Goal: Answer question/provide support: Share knowledge or assist other users

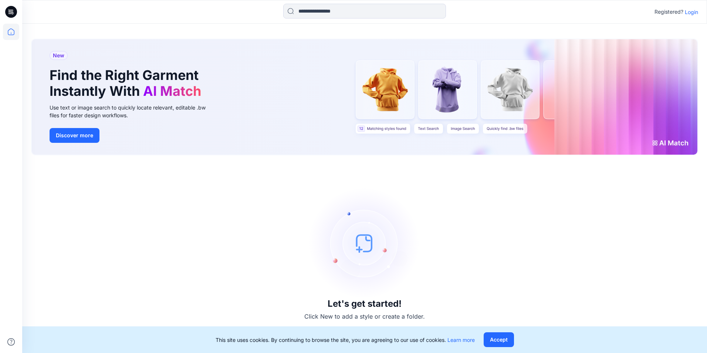
click at [692, 13] on p "Login" at bounding box center [691, 12] width 13 height 8
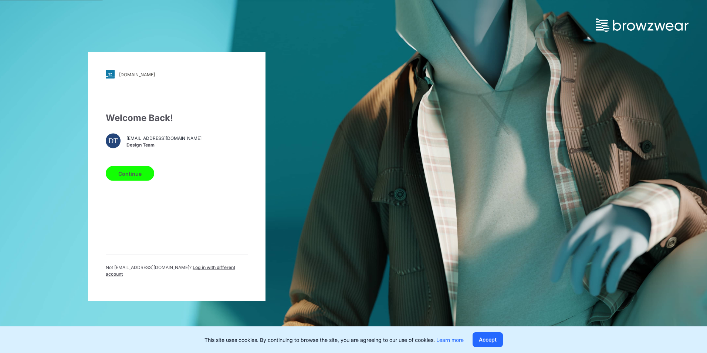
click at [146, 245] on div "Welcome Back! DT [EMAIL_ADDRESS][DOMAIN_NAME] Design Team Continue Not [EMAIL_A…" at bounding box center [177, 197] width 142 height 172
click at [131, 176] on button "Continue" at bounding box center [130, 173] width 48 height 15
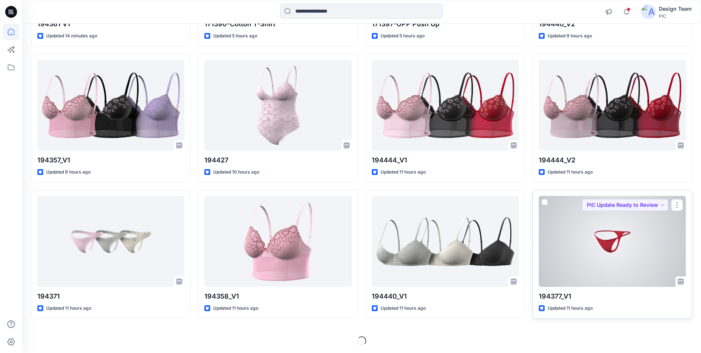
scroll to position [187, 0]
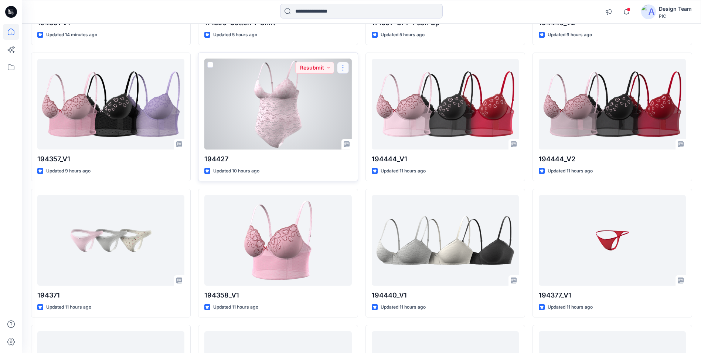
click at [344, 67] on button "button" at bounding box center [343, 68] width 12 height 12
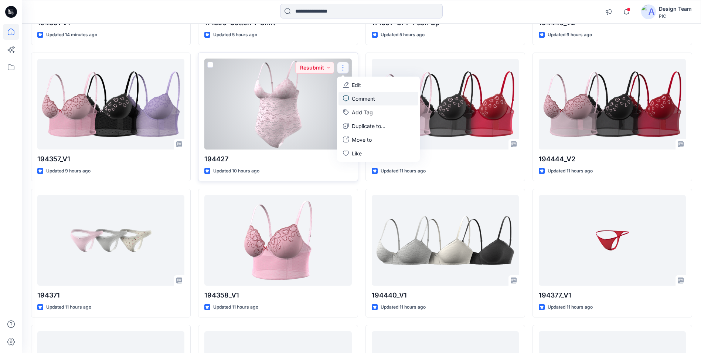
click at [354, 96] on p "Comment" at bounding box center [363, 99] width 23 height 8
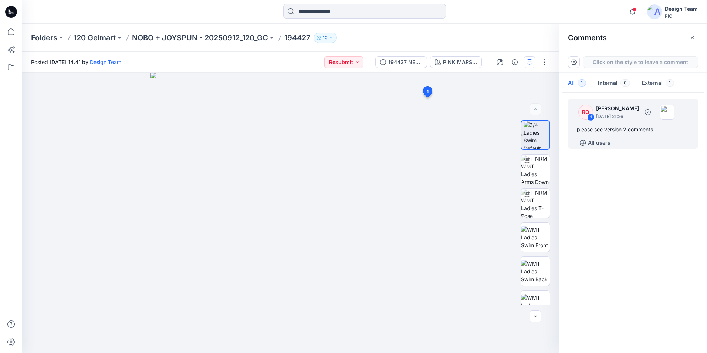
click at [621, 132] on div "please see version 2 comments." at bounding box center [633, 129] width 112 height 9
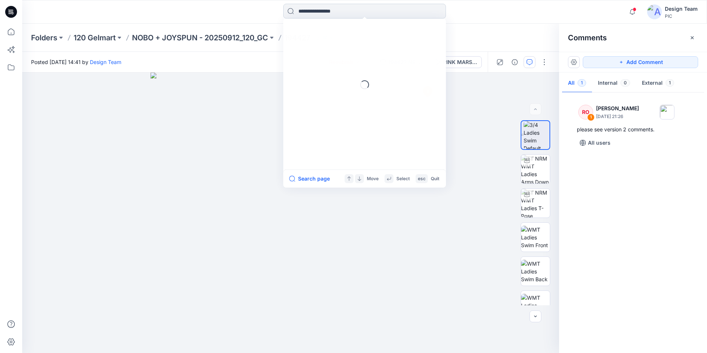
click at [334, 17] on input at bounding box center [364, 11] width 163 height 15
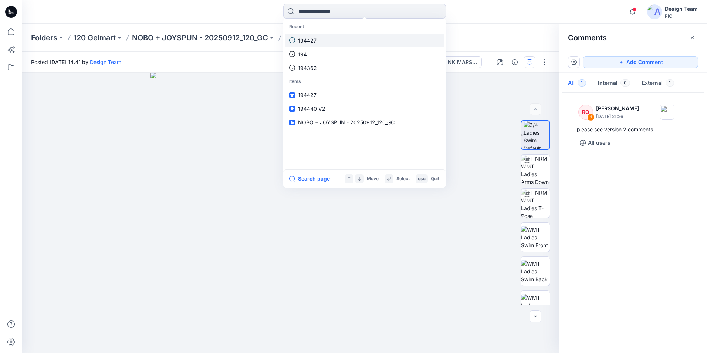
click at [325, 38] on link "194427" at bounding box center [365, 41] width 160 height 14
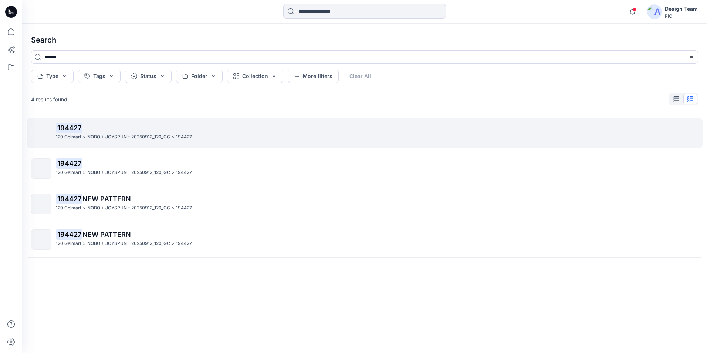
click at [226, 140] on div "120 Gelmart > NOBO + JOYSPUN - 20250912_120_GC > 194427" at bounding box center [377, 137] width 642 height 8
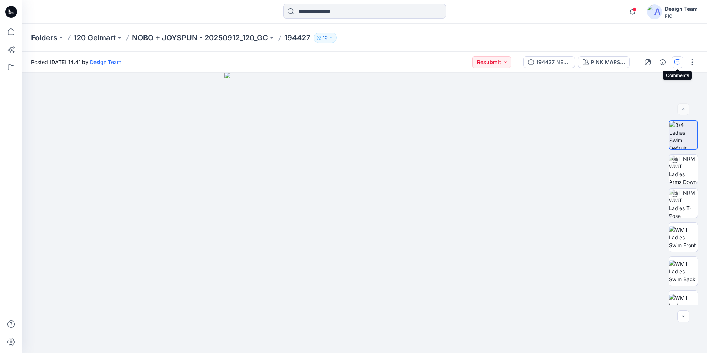
click at [677, 61] on icon "button" at bounding box center [677, 62] width 6 height 6
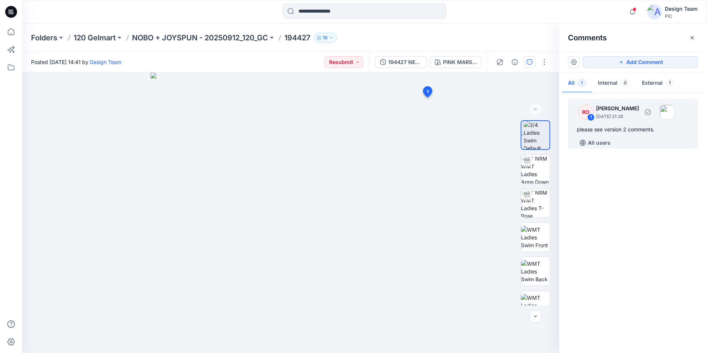
click at [646, 128] on div "please see version 2 comments." at bounding box center [633, 129] width 112 height 9
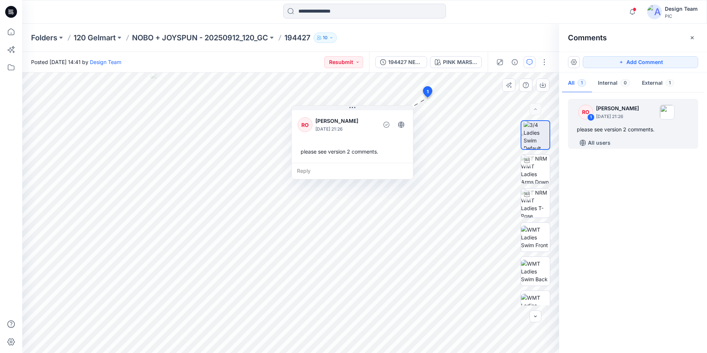
click at [426, 87] on icon at bounding box center [427, 93] width 12 height 14
click at [531, 160] on img at bounding box center [535, 169] width 29 height 29
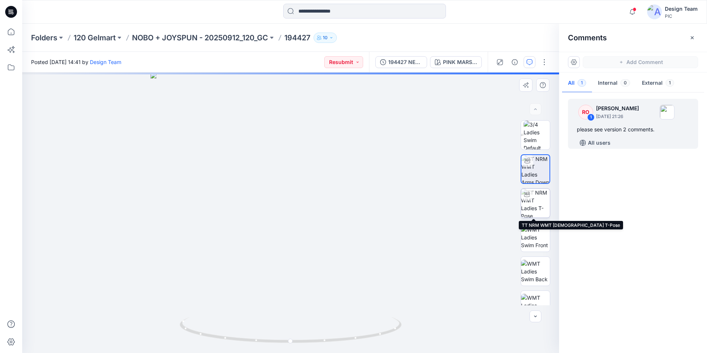
click at [529, 200] on img at bounding box center [535, 203] width 29 height 29
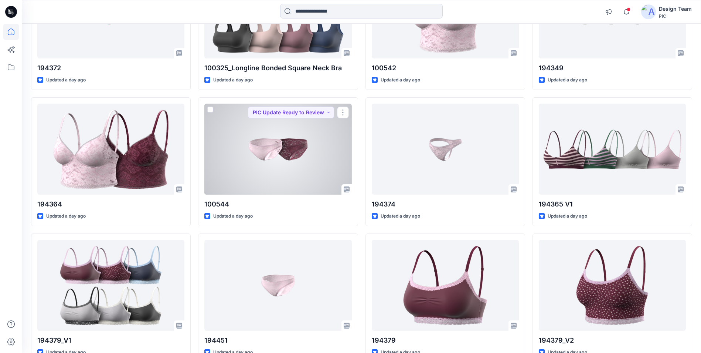
scroll to position [1820, 0]
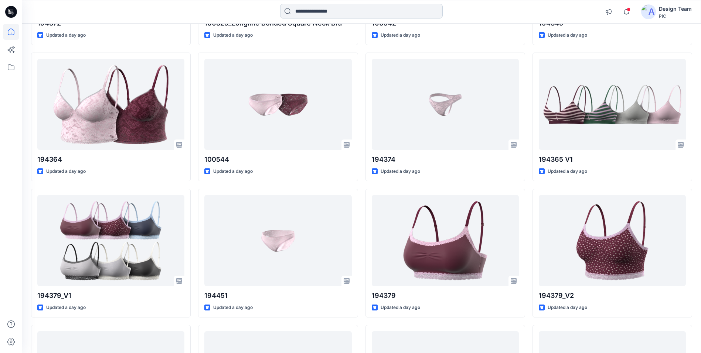
click at [309, 10] on input at bounding box center [361, 11] width 163 height 15
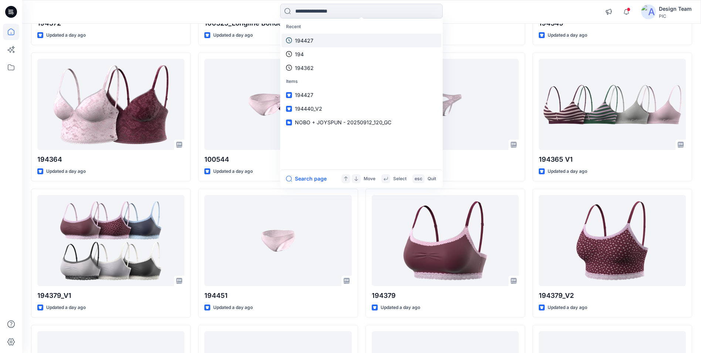
click at [310, 43] on p "194427" at bounding box center [304, 41] width 18 height 8
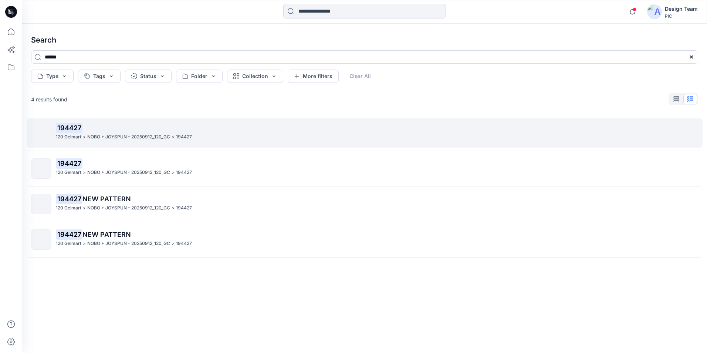
click at [228, 132] on p "194427" at bounding box center [377, 128] width 642 height 10
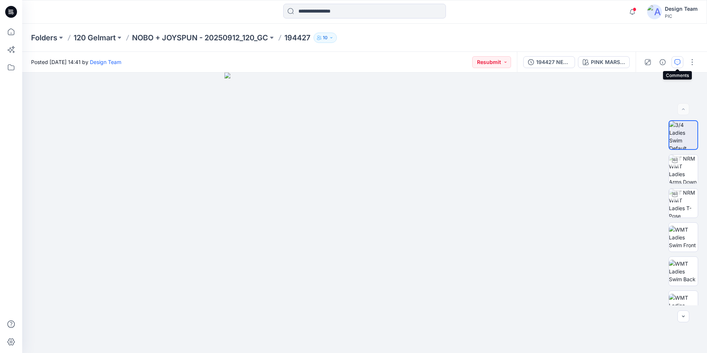
click at [677, 62] on icon "button" at bounding box center [677, 62] width 6 height 6
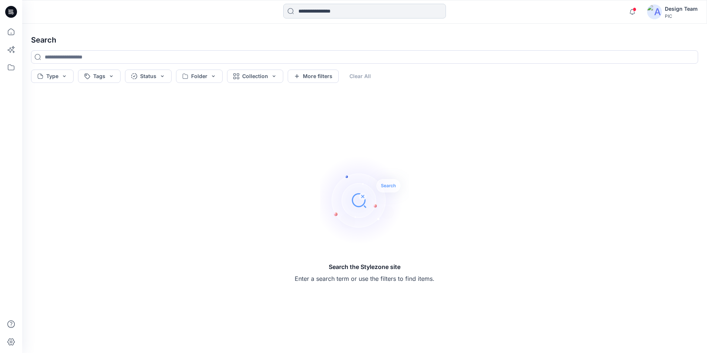
click at [364, 12] on input at bounding box center [364, 11] width 163 height 15
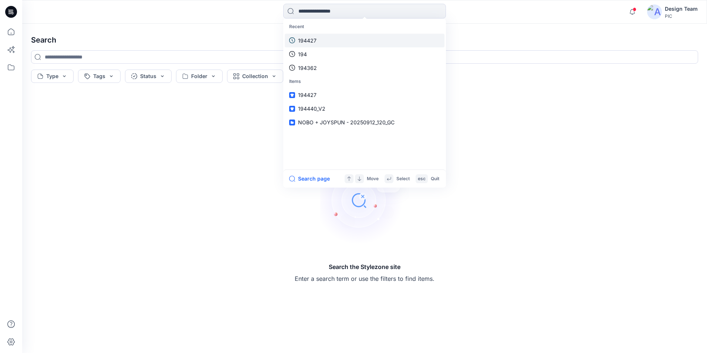
click at [333, 43] on link "194427" at bounding box center [365, 41] width 160 height 14
type input "******"
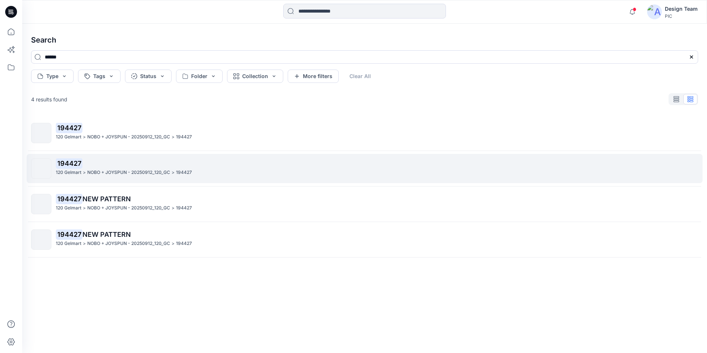
click at [192, 176] on div "194427 120 Gelmart > NOBO + JOYSPUN - 20250912_120_GC > 194427" at bounding box center [377, 168] width 642 height 20
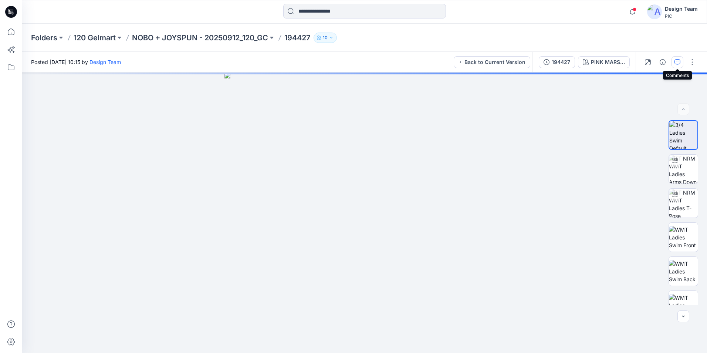
click at [678, 61] on icon "button" at bounding box center [677, 62] width 6 height 6
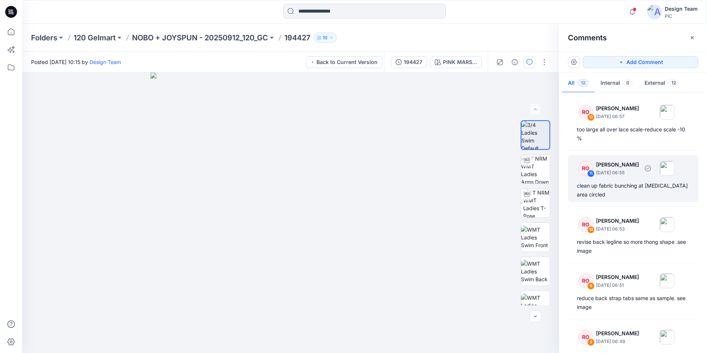
click at [644, 195] on div "clean up fabric bunching at crotch area circled" at bounding box center [633, 190] width 112 height 18
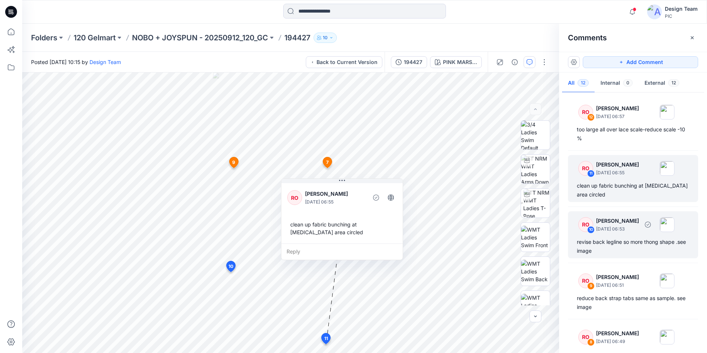
click at [647, 249] on div "revise back legline so more thong shape .see image" at bounding box center [633, 246] width 112 height 18
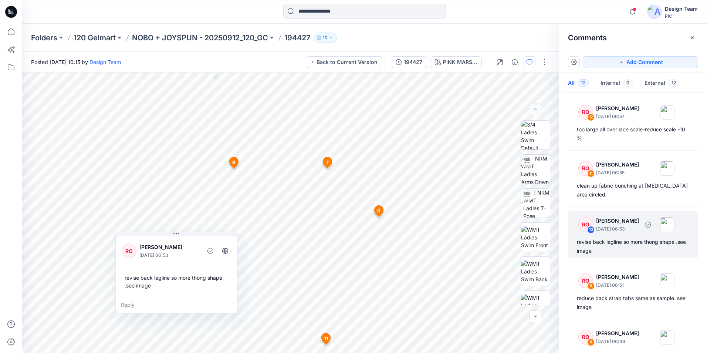
click at [644, 241] on div "revise back legline so more thong shape .see image" at bounding box center [633, 246] width 112 height 18
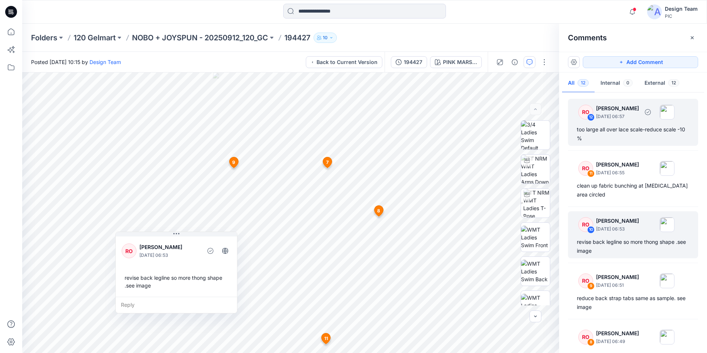
click at [632, 122] on div "RO 12 Raquel Ortiz October 01, 2025 06:57 too large all over lace scale-reduce …" at bounding box center [633, 122] width 130 height 47
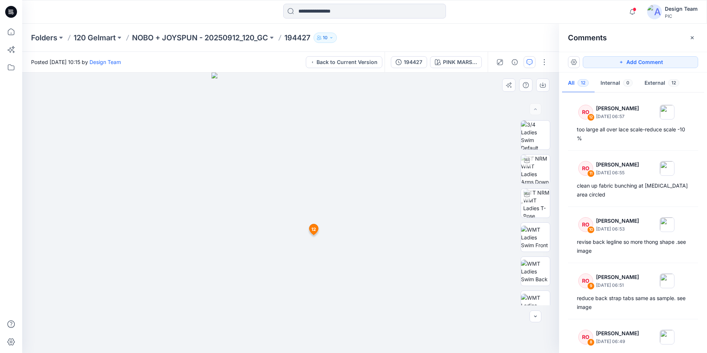
click at [326, 172] on img at bounding box center [290, 212] width 158 height 280
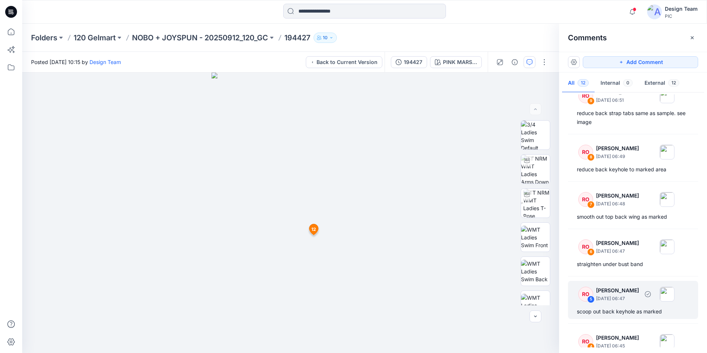
scroll to position [333, 0]
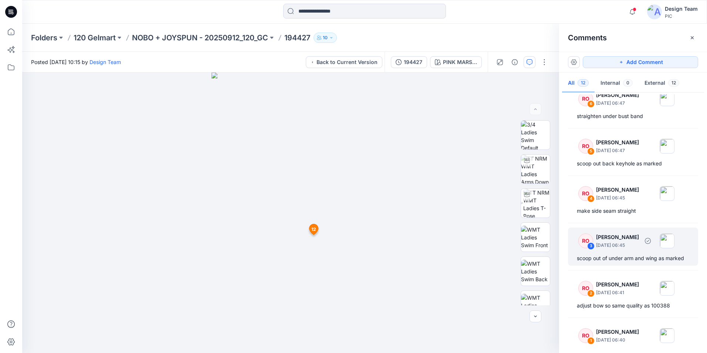
click at [645, 261] on div "scoop out of under arm and wing as marked" at bounding box center [633, 258] width 112 height 9
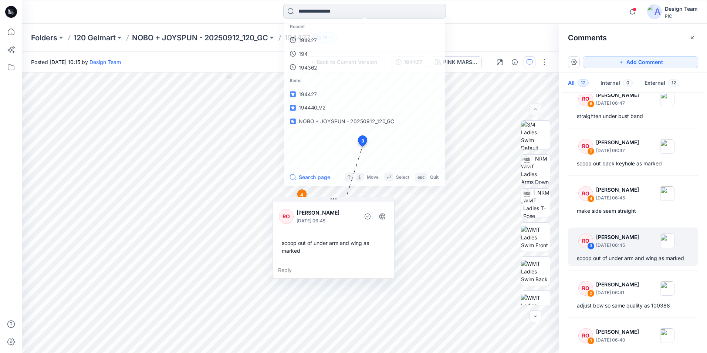
click at [352, 14] on input at bounding box center [364, 11] width 163 height 15
click at [322, 39] on link "194427" at bounding box center [365, 41] width 160 height 14
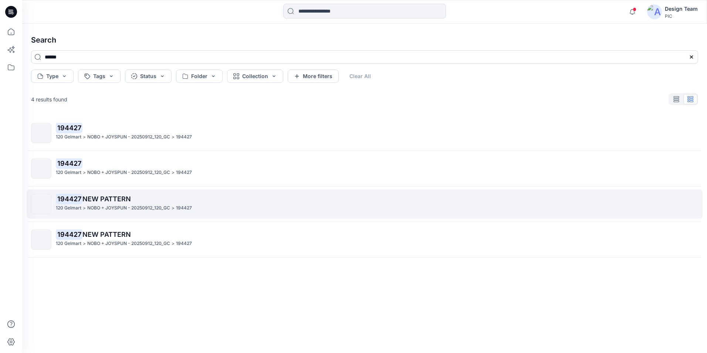
click at [181, 200] on p "194427 NEW PATTERN" at bounding box center [377, 199] width 642 height 10
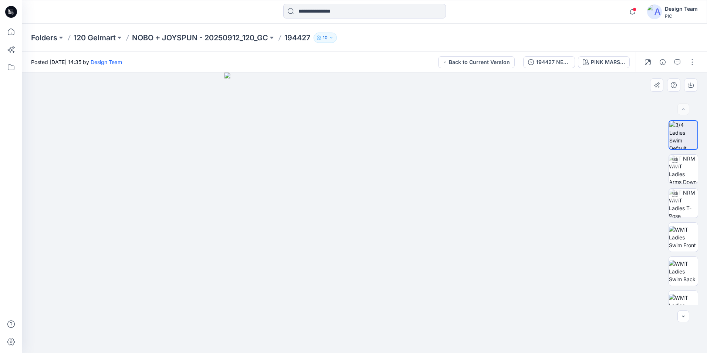
click at [461, 136] on img at bounding box center [364, 212] width 280 height 280
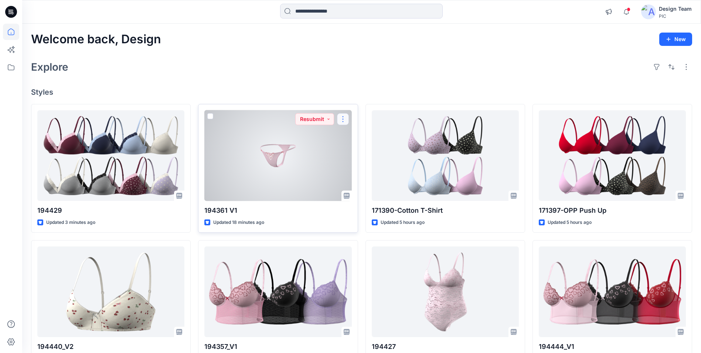
click at [343, 121] on button "button" at bounding box center [343, 119] width 12 height 12
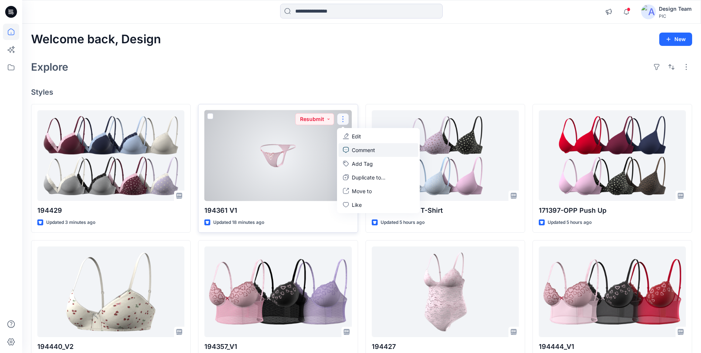
click at [363, 150] on p "Comment" at bounding box center [363, 150] width 23 height 8
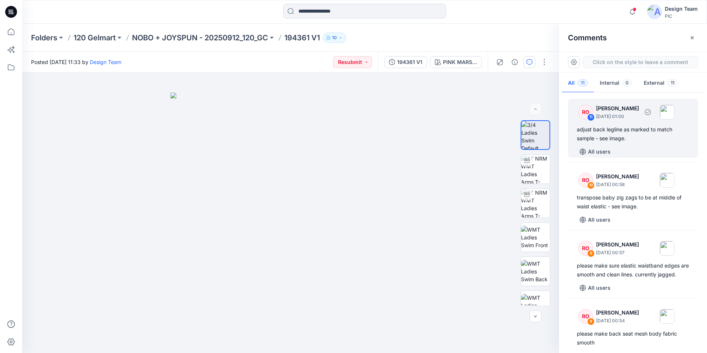
click at [666, 130] on div "adjust back legline as marked to match sample - see image." at bounding box center [633, 134] width 112 height 18
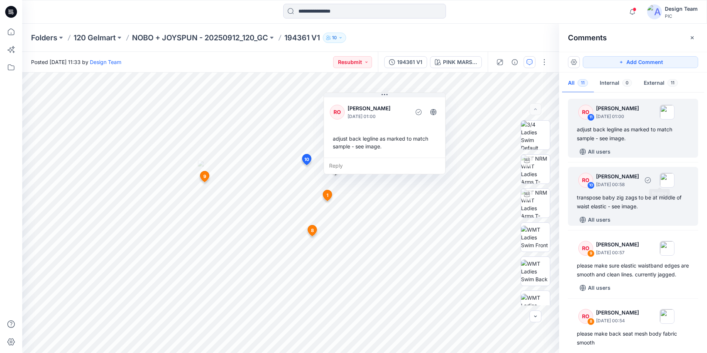
click at [656, 190] on div "RO 10 Raquel Ortiz October 02, 2025 00:58 transpose baby zig zags to be at midd…" at bounding box center [633, 196] width 130 height 59
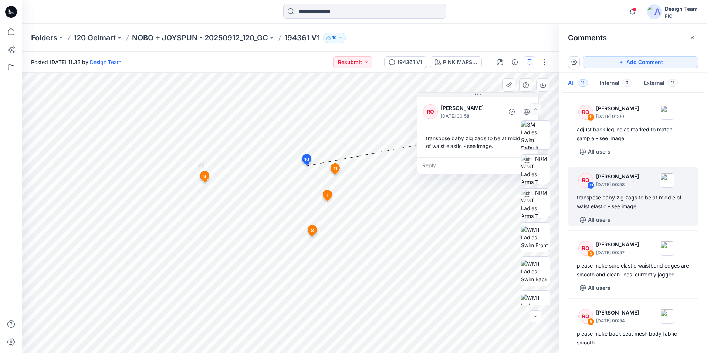
drag, startPoint x: 372, startPoint y: 172, endPoint x: 484, endPoint y: 98, distance: 135.3
click at [484, 98] on div "RO Raquel Ortiz October 02, 2025 00:58 transpose baby zig zags to be at middle …" at bounding box center [477, 126] width 121 height 62
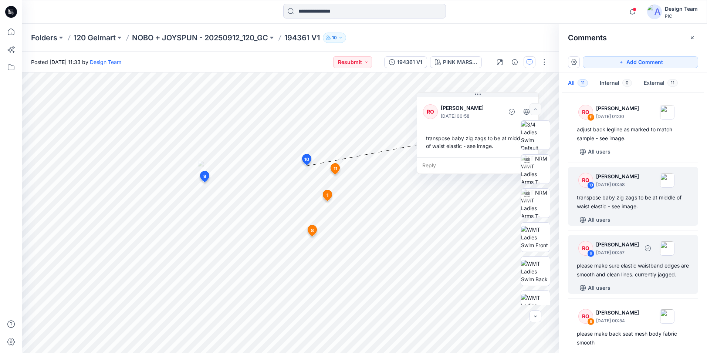
click at [626, 279] on div "please make sure elastic waistband edges are smooth and clean lines. currently …" at bounding box center [633, 270] width 112 height 18
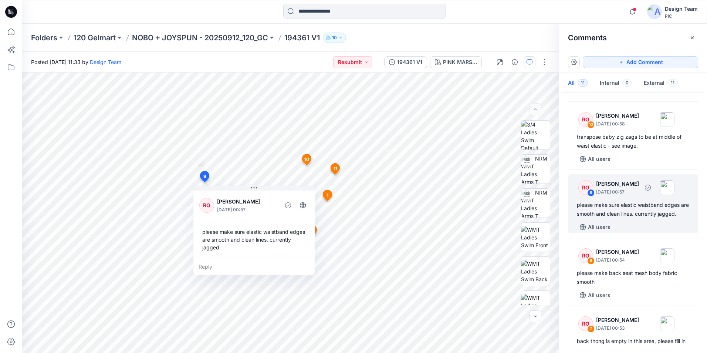
scroll to position [74, 0]
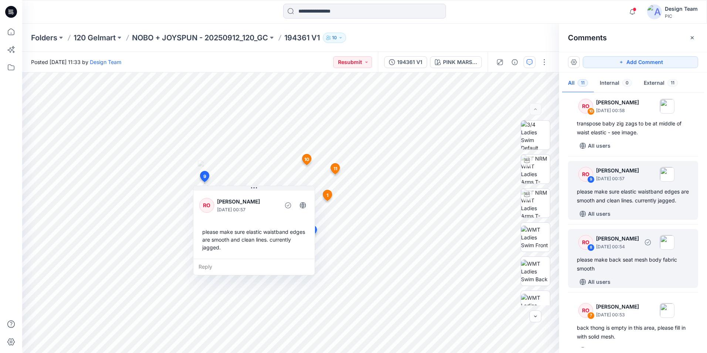
click at [620, 273] on div "please make back seat mesh body fabric smooth" at bounding box center [633, 264] width 112 height 18
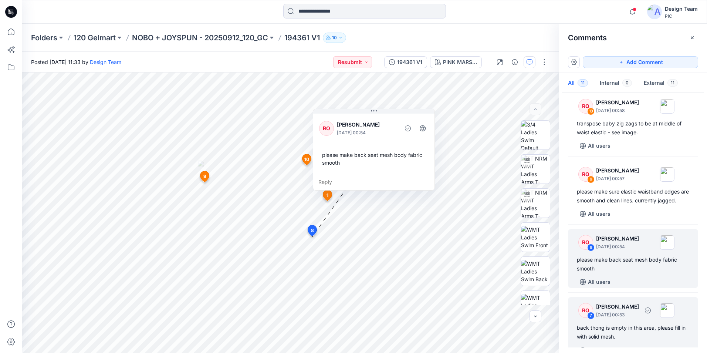
click at [661, 318] on div at bounding box center [658, 310] width 33 height 15
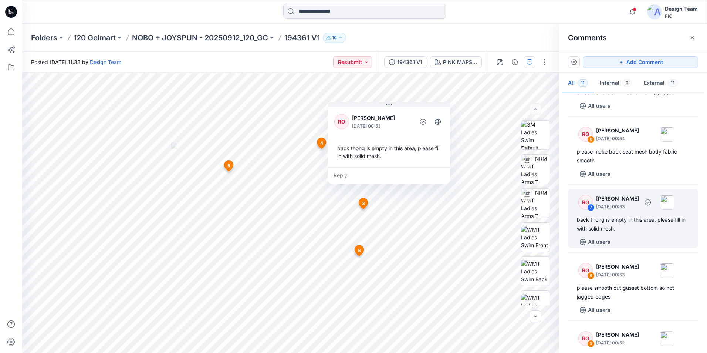
scroll to position [202, 0]
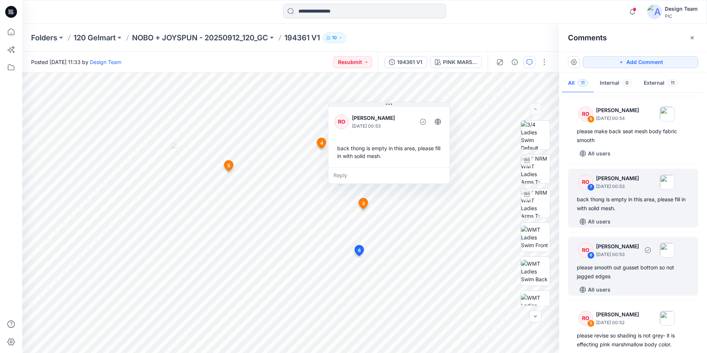
click at [647, 272] on div "please smooth out gusset bottom so not jagged edges" at bounding box center [633, 272] width 112 height 18
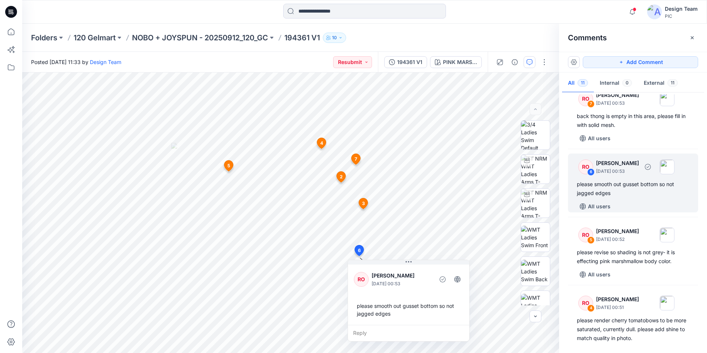
scroll to position [313, 0]
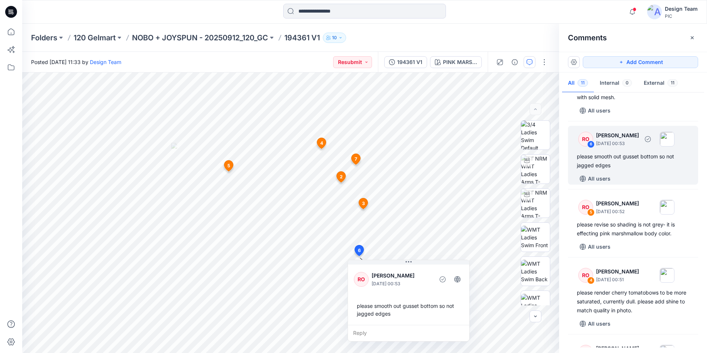
click at [641, 170] on div "please smooth out gusset bottom so not jagged edges" at bounding box center [633, 161] width 112 height 18
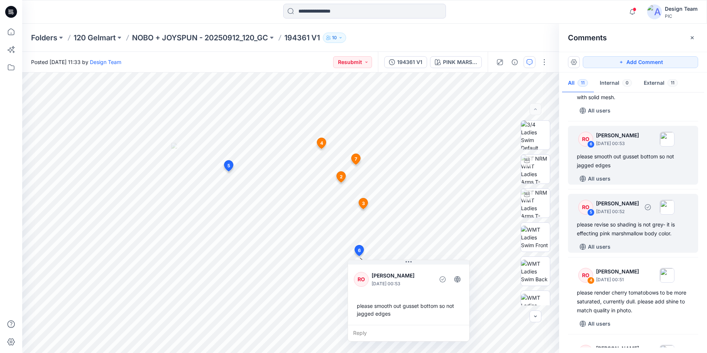
click at [640, 238] on div "please revise so shading is not grey- it is effecting pink marshmallow body col…" at bounding box center [633, 229] width 112 height 18
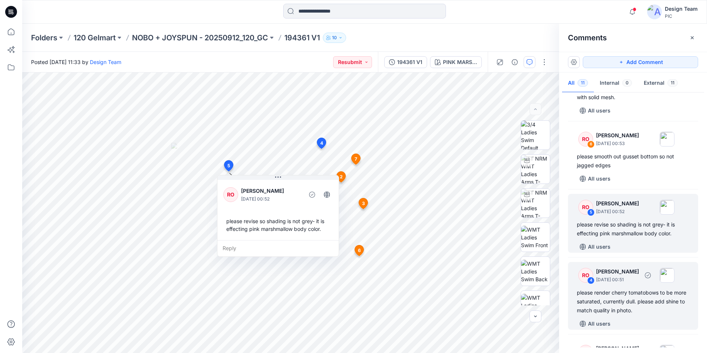
click at [646, 305] on div "please render cherry tomatobows to be more saturated, currently dull. please ad…" at bounding box center [633, 301] width 112 height 27
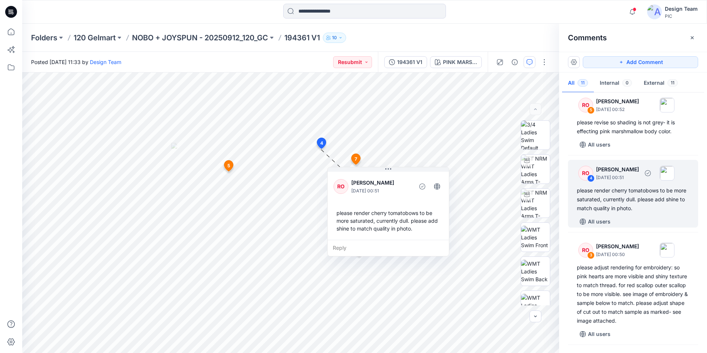
scroll to position [498, 0]
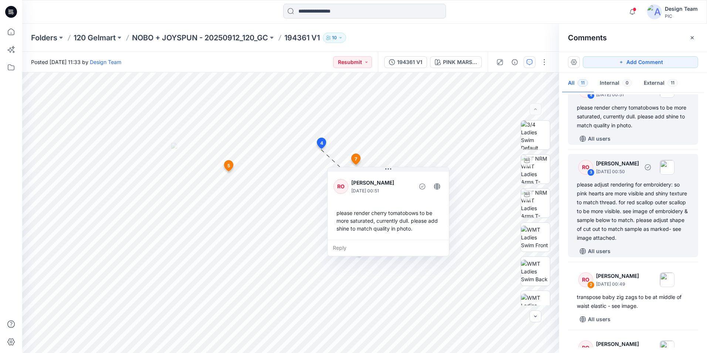
click at [651, 218] on div "please adjust rendering for embroidery: so pink hearts are more visible and shi…" at bounding box center [633, 211] width 112 height 62
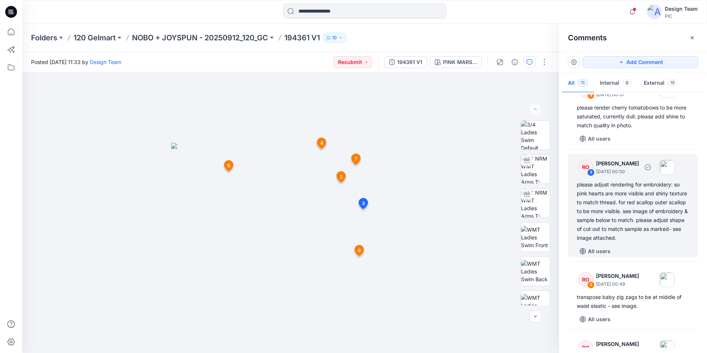
click at [651, 216] on div "please adjust rendering for embroidery: so pink hearts are more visible and shi…" at bounding box center [633, 211] width 112 height 62
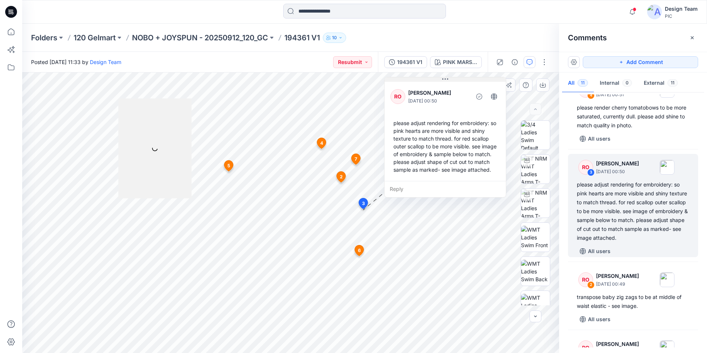
drag, startPoint x: 429, startPoint y: 124, endPoint x: 473, endPoint y: 80, distance: 62.2
click at [473, 80] on button at bounding box center [445, 79] width 121 height 4
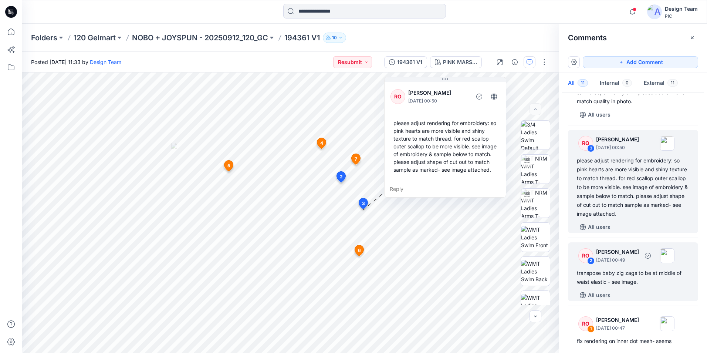
scroll to position [535, 0]
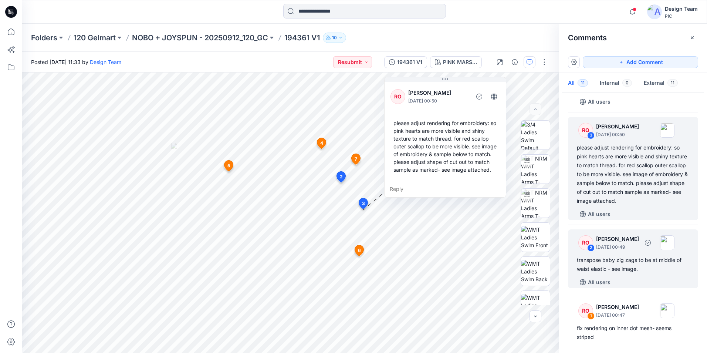
click at [661, 273] on div "transpose baby zig zags to be at middle of waist elastic - see image." at bounding box center [633, 264] width 112 height 18
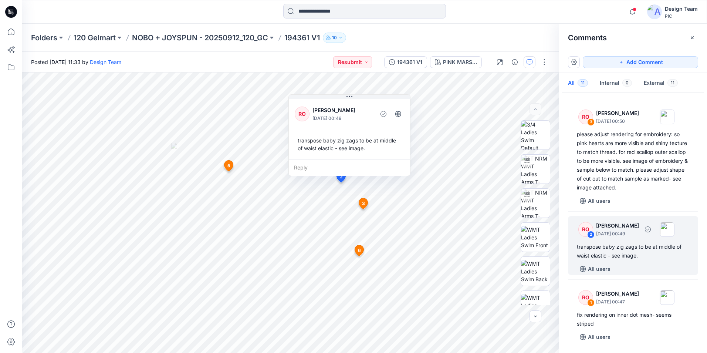
scroll to position [557, 0]
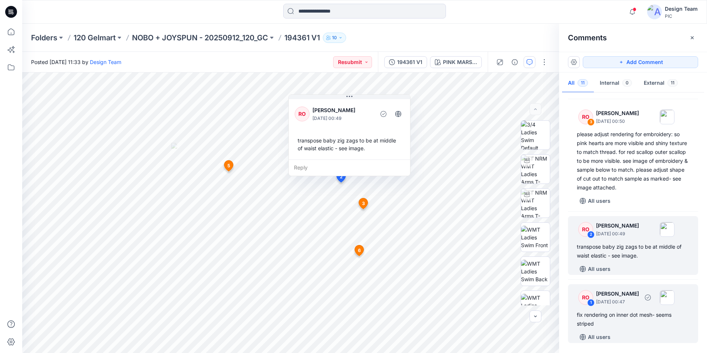
click at [647, 317] on div "fix rendering on inner dot mesh- seems striped" at bounding box center [633, 319] width 112 height 18
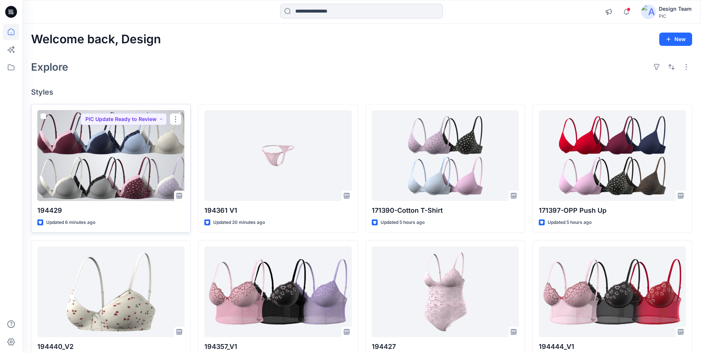
click at [131, 159] on div at bounding box center [110, 155] width 147 height 91
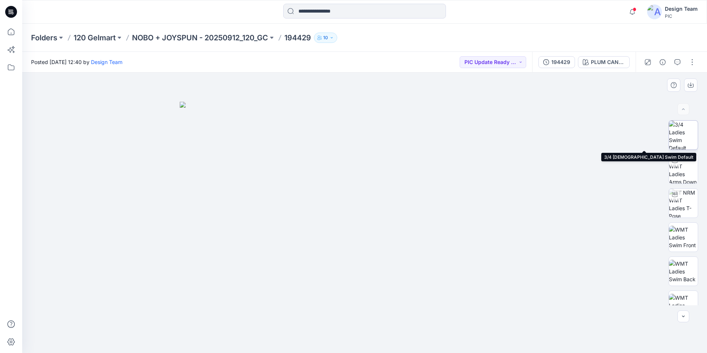
click at [686, 134] on img at bounding box center [683, 135] width 29 height 29
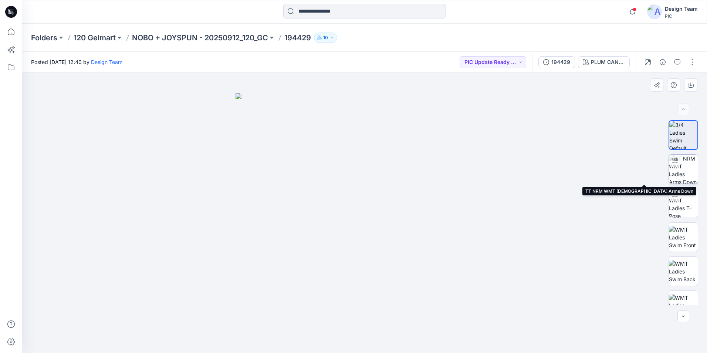
click at [683, 162] on img at bounding box center [683, 169] width 29 height 29
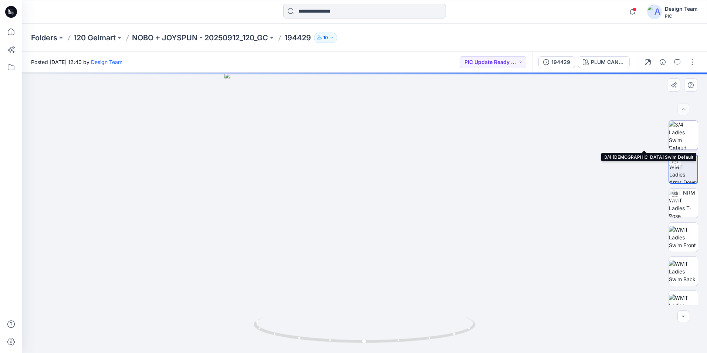
click at [689, 142] on img at bounding box center [683, 135] width 29 height 29
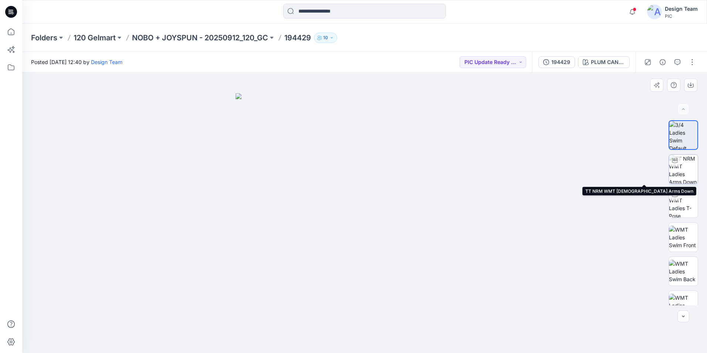
click at [692, 165] on img at bounding box center [683, 169] width 29 height 29
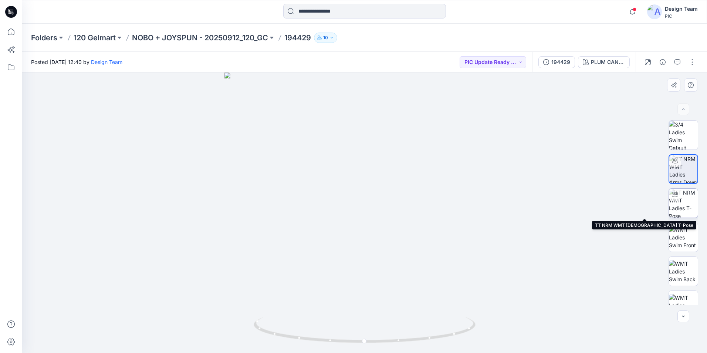
click at [685, 200] on img at bounding box center [683, 203] width 29 height 29
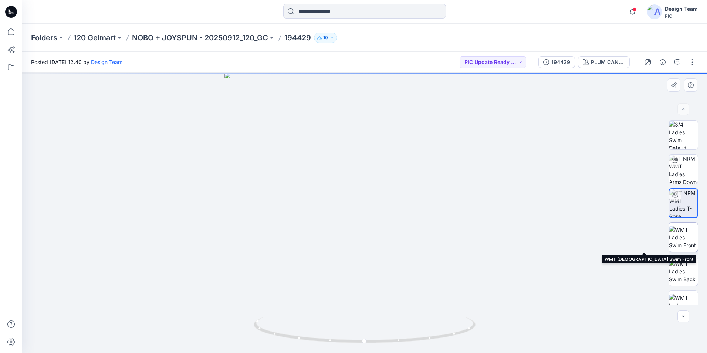
click at [677, 238] on img at bounding box center [683, 237] width 29 height 23
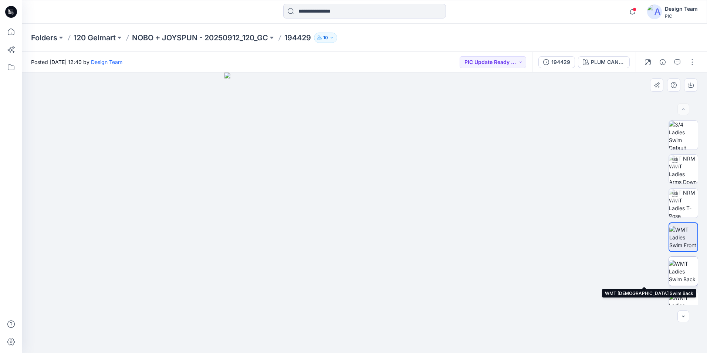
click at [683, 272] on img at bounding box center [683, 271] width 29 height 23
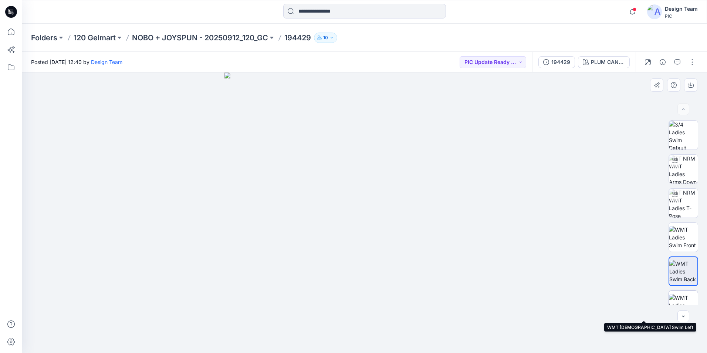
click at [677, 300] on img at bounding box center [683, 305] width 29 height 23
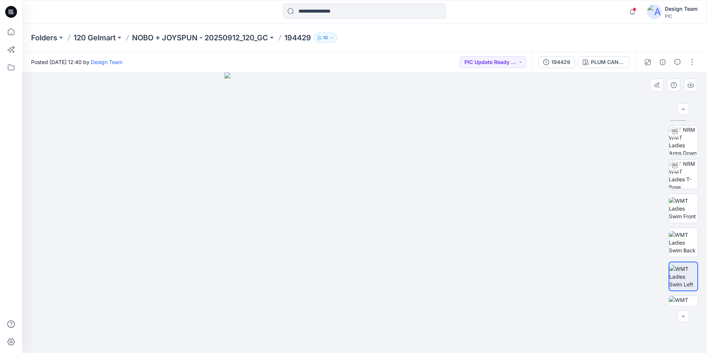
scroll to position [148, 0]
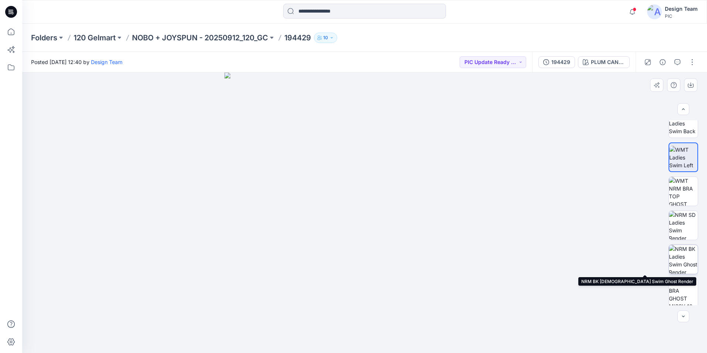
click at [681, 263] on img at bounding box center [683, 259] width 29 height 29
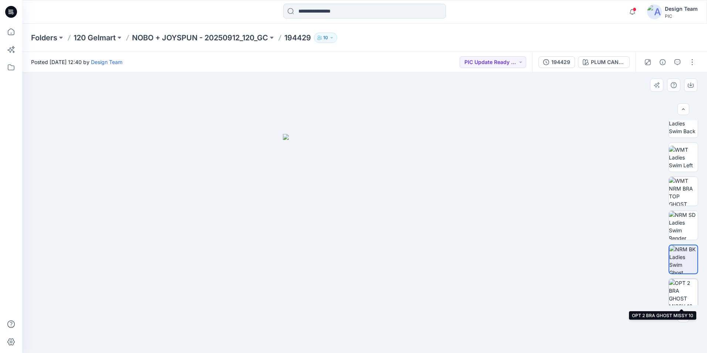
click at [686, 292] on img at bounding box center [683, 293] width 29 height 29
